Goal: Check status

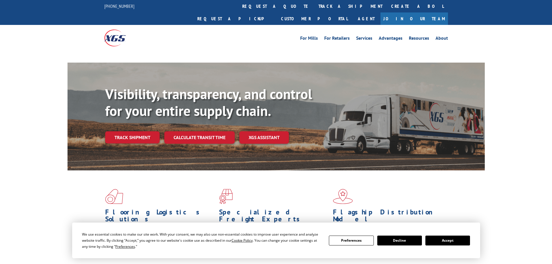
click at [432, 238] on button "Accept" at bounding box center [448, 241] width 45 height 10
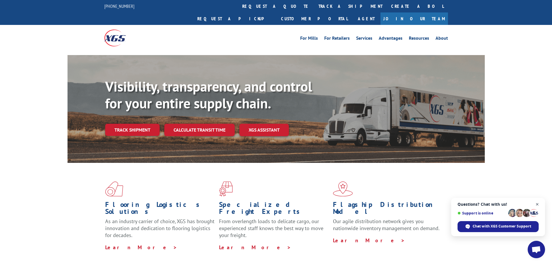
click at [539, 203] on span "Close chat" at bounding box center [537, 204] width 7 height 7
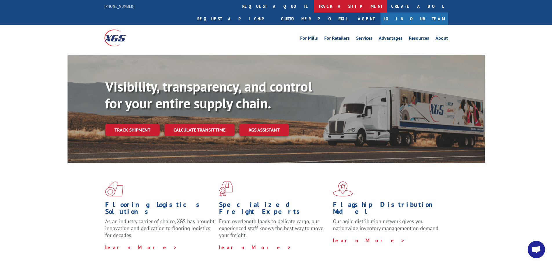
click at [314, 9] on link "track a shipment" at bounding box center [350, 6] width 73 height 12
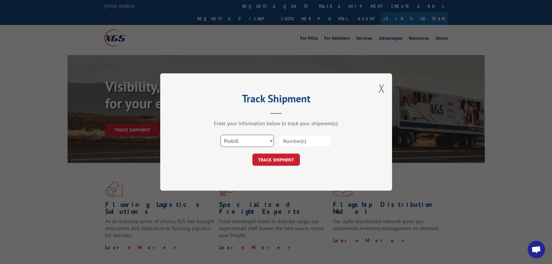
click at [267, 139] on select "Select category... Probill BOL PO" at bounding box center [247, 141] width 53 height 12
select select "po"
click at [221, 135] on select "Select category... Probill BOL PO" at bounding box center [247, 141] width 53 height 12
paste input "61509376"
type input "61509376"
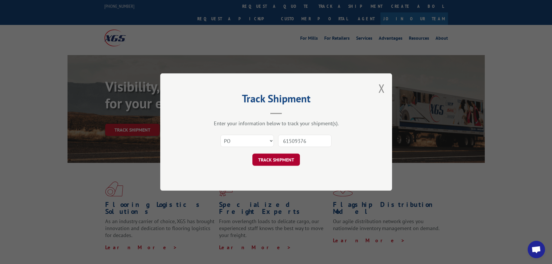
click at [271, 162] on button "TRACK SHIPMENT" at bounding box center [277, 160] width 48 height 12
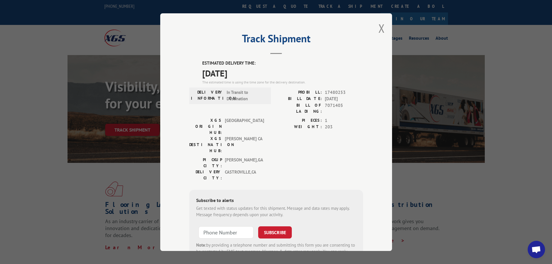
click at [262, 81] on div "ESTIMATED DELIVERY TIME: [DATE] The estimated time is using the time zone for t…" at bounding box center [282, 72] width 161 height 25
drag, startPoint x: 224, startPoint y: 74, endPoint x: 259, endPoint y: 63, distance: 37.3
click at [259, 63] on label "ESTIMATED DELIVERY TIME:" at bounding box center [282, 63] width 161 height 7
drag, startPoint x: 202, startPoint y: 59, endPoint x: 247, endPoint y: 68, distance: 46.7
click at [247, 68] on div "Track Shipment ESTIMATED DELIVERY TIME: [DATE] The estimated time is using the …" at bounding box center [276, 132] width 232 height 238
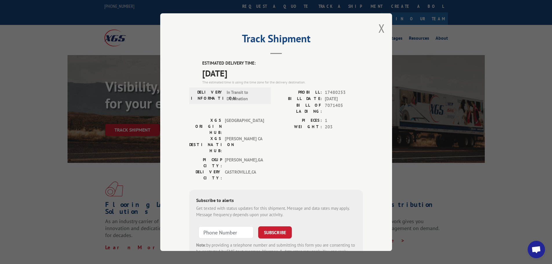
copy div "ESTIMATED DELIVERY TIME: [DATE]"
click at [316, 59] on div "Track Shipment ESTIMATED DELIVERY TIME: [DATE] The estimated time is using the …" at bounding box center [276, 132] width 232 height 238
